Goal: Find specific page/section: Find specific page/section

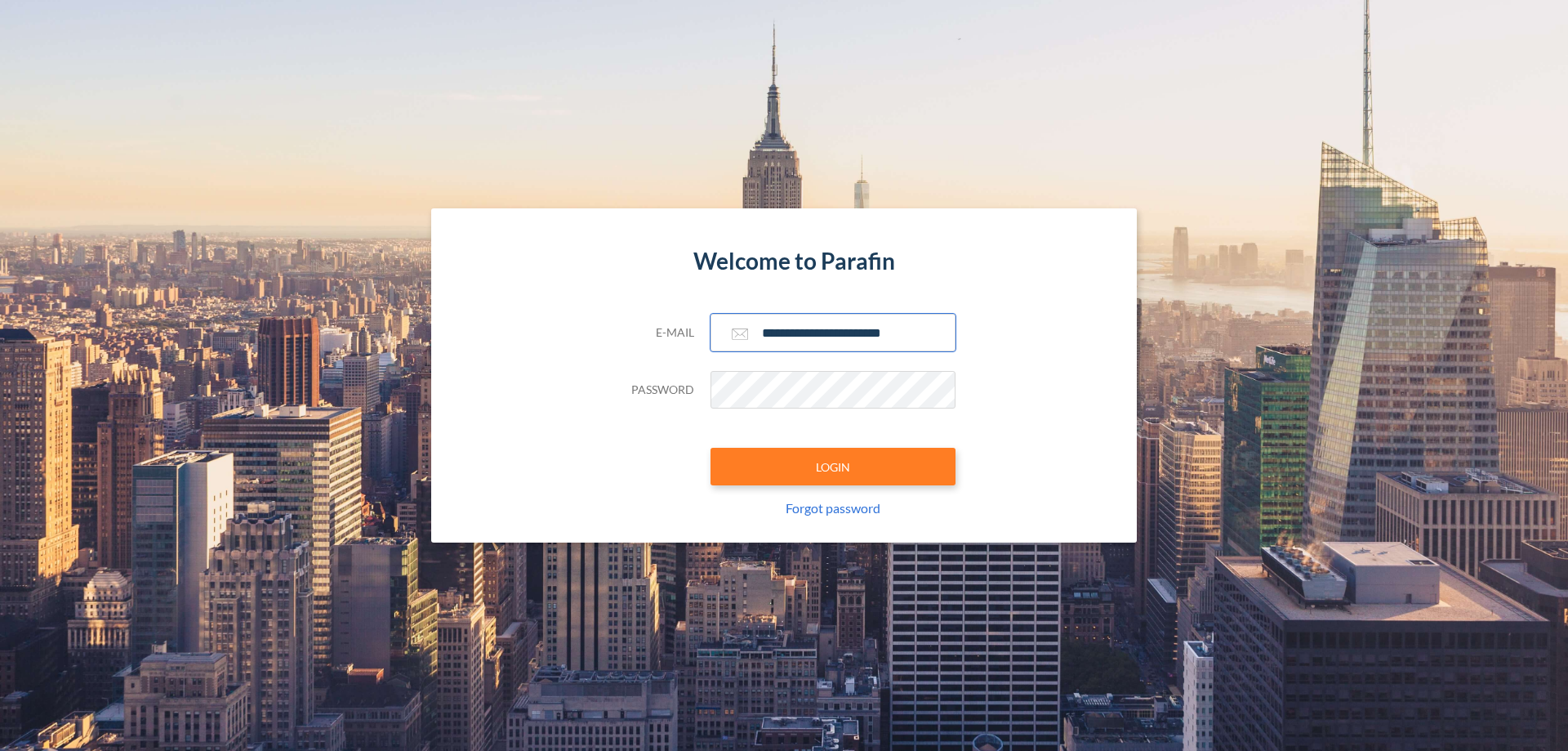
type input "**********"
click at [833, 467] on button "LOGIN" at bounding box center [833, 466] width 245 height 37
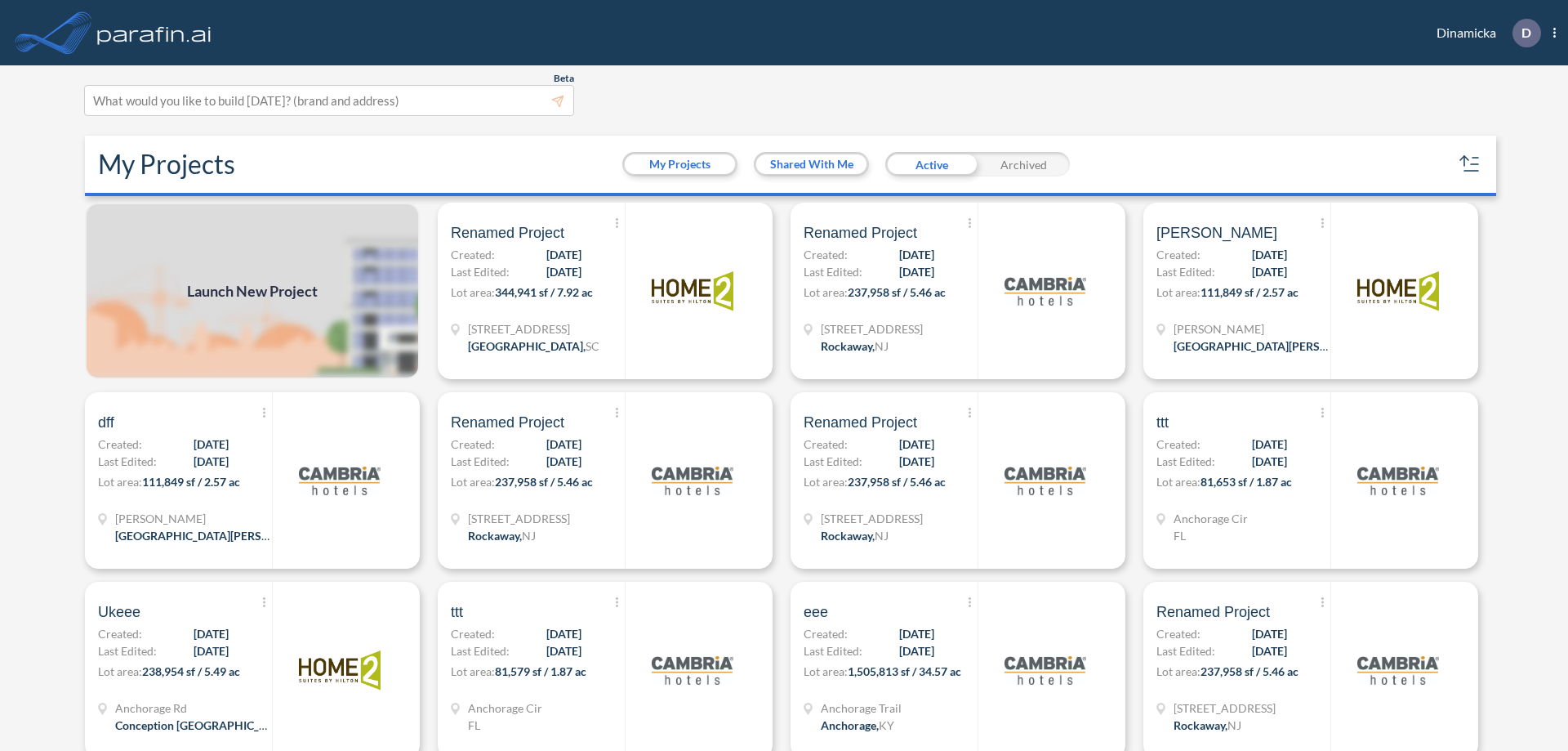
scroll to position [4, 0]
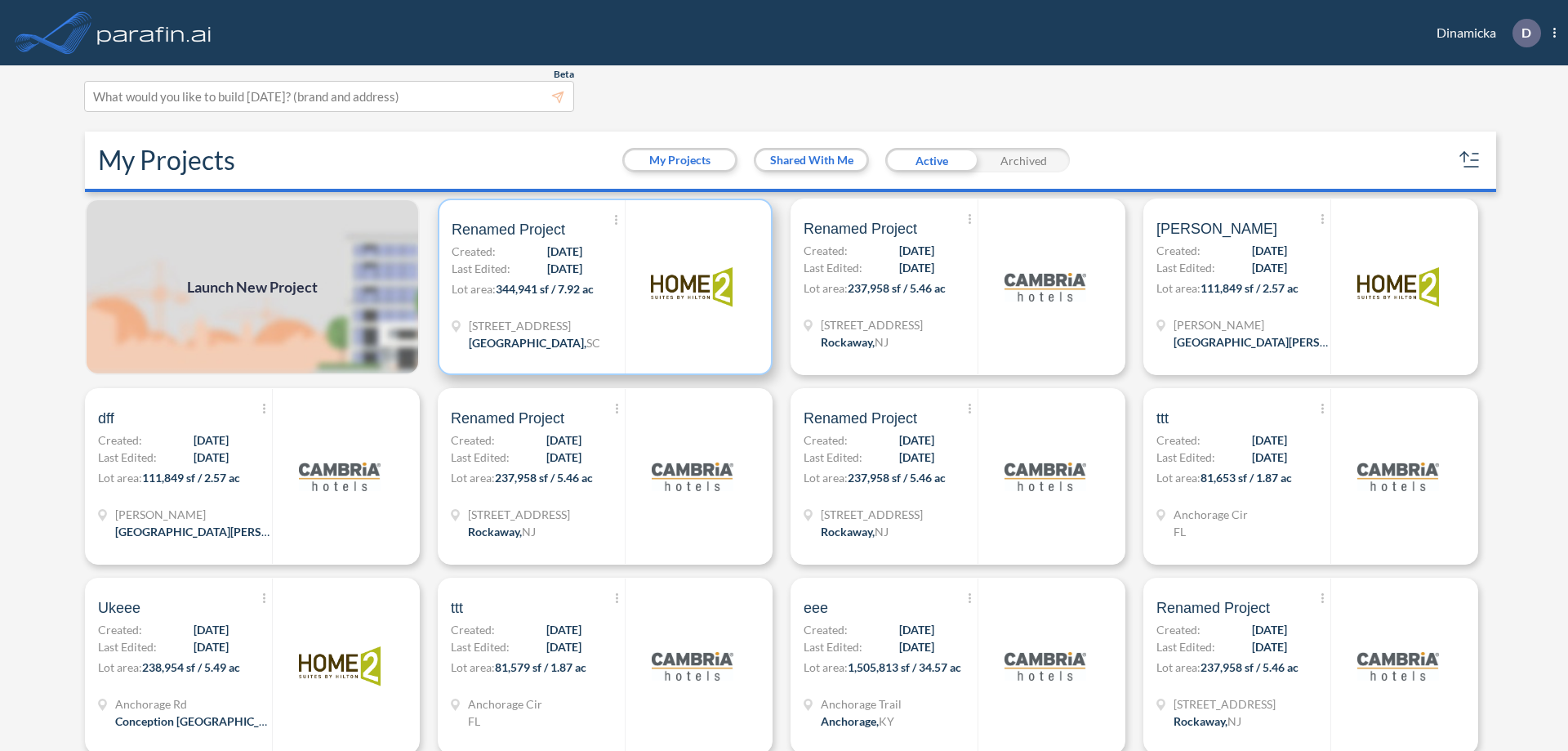
click at [602, 287] on p "Lot area: 344,941 sf / 7.92 ac" at bounding box center [538, 292] width 173 height 24
